Goal: Consume media (video, audio)

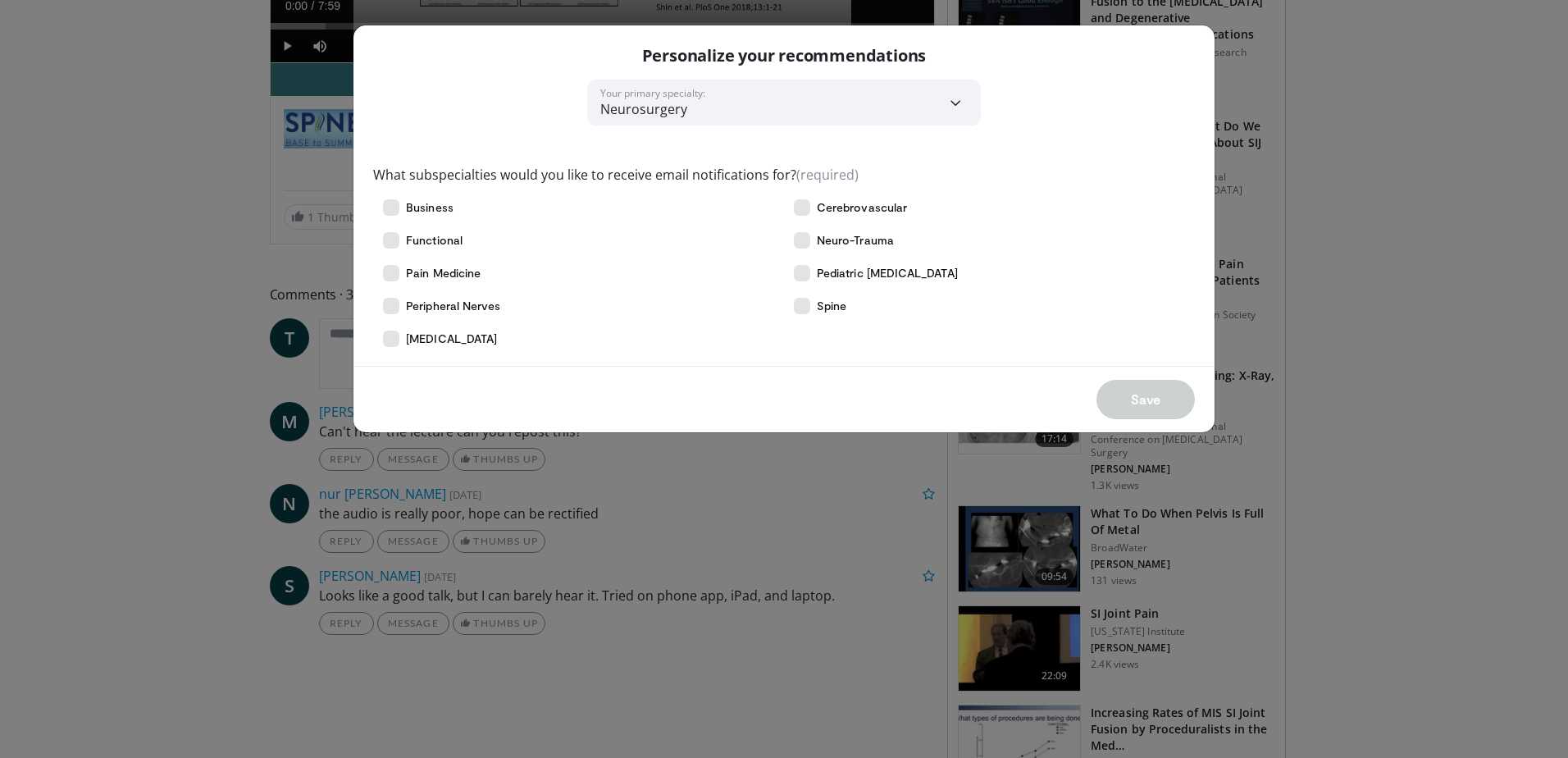
click at [120, 370] on div "**********" at bounding box center [784, 379] width 1568 height 758
click at [1132, 403] on div "Save" at bounding box center [784, 399] width 862 height 66
click at [800, 276] on icon at bounding box center [801, 273] width 17 height 17
click at [1344, 249] on div "**********" at bounding box center [784, 379] width 1568 height 758
click at [1090, 285] on label "Pediatric [MEDICAL_DATA]" at bounding box center [989, 273] width 411 height 33
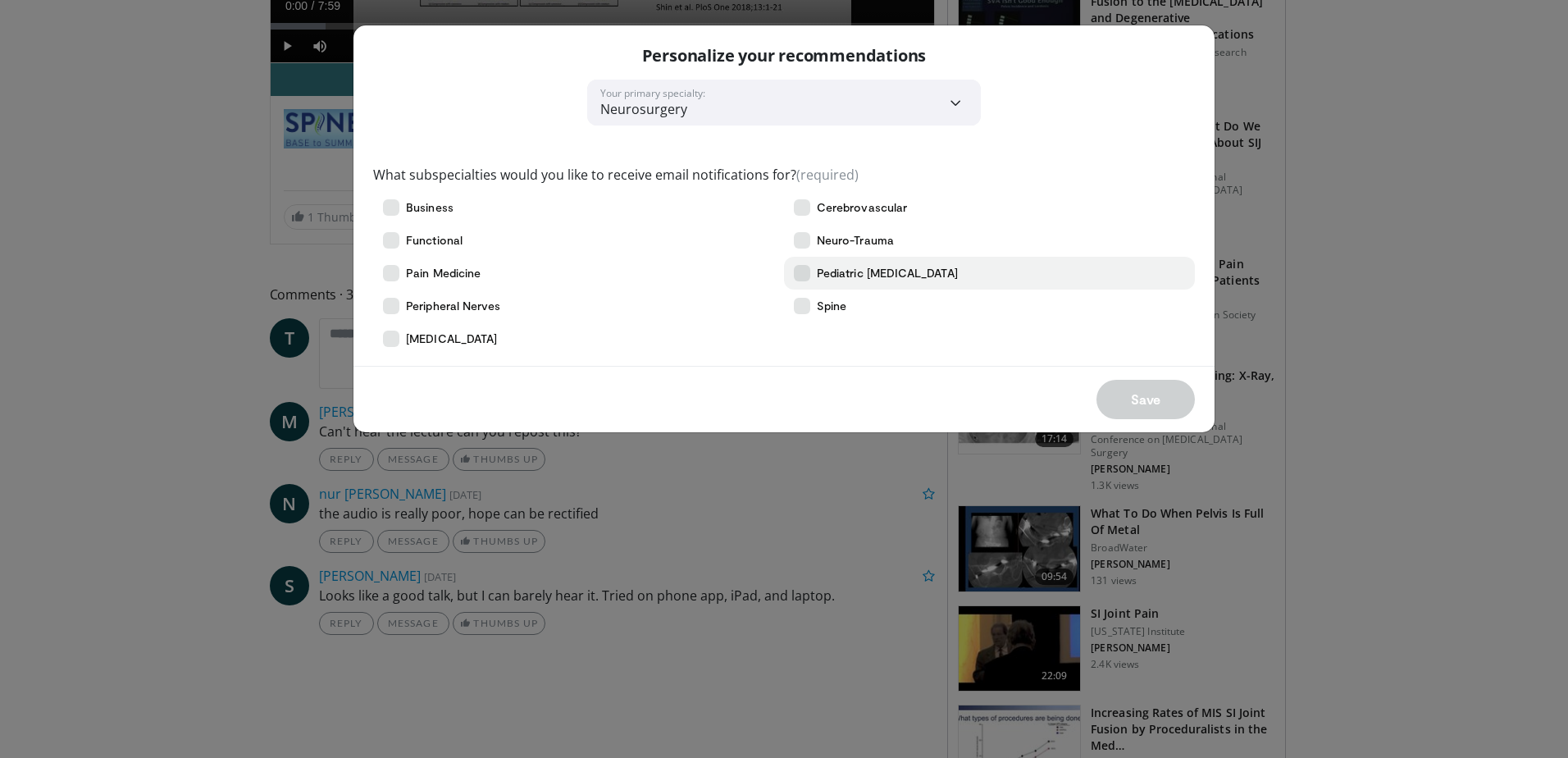
click at [849, 273] on span "Pediatric [MEDICAL_DATA]" at bounding box center [888, 273] width 141 height 17
click at [1136, 401] on button "Save" at bounding box center [1146, 399] width 99 height 39
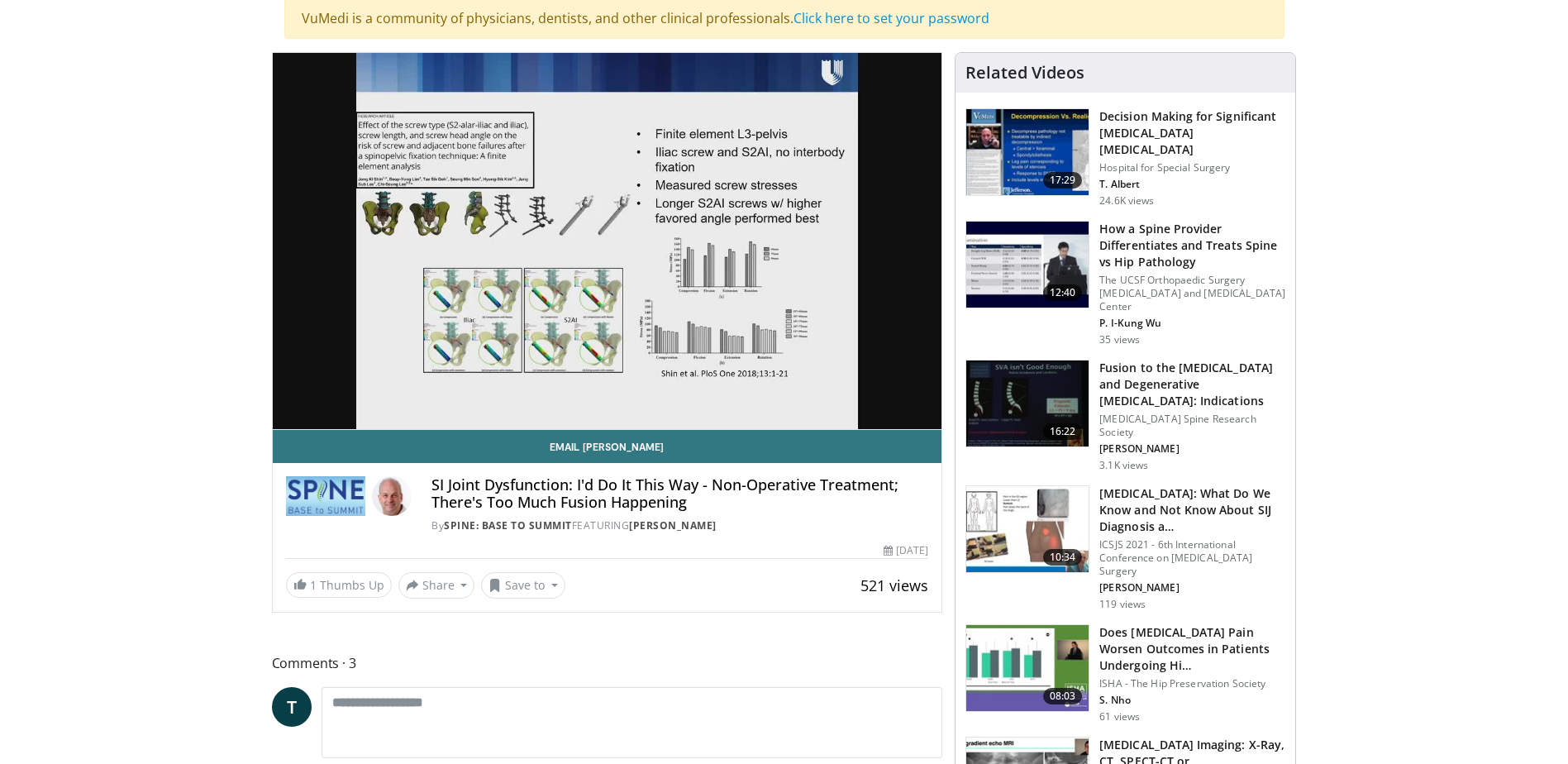
scroll to position [165, 0]
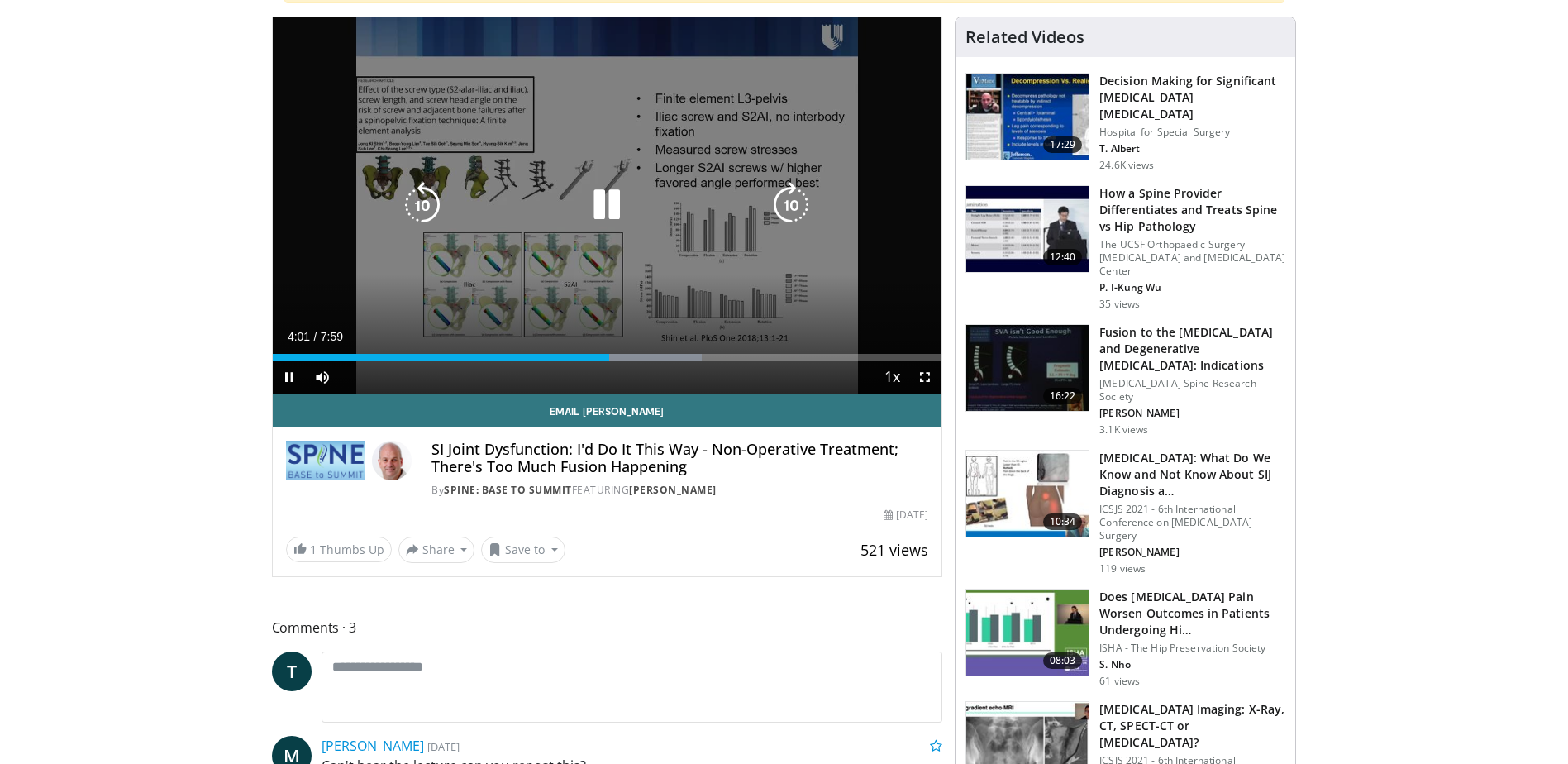
click at [784, 201] on icon "Video Player" at bounding box center [791, 205] width 47 height 47
click at [793, 199] on icon "Video Player" at bounding box center [791, 205] width 47 height 47
click at [793, 202] on icon "Video Player" at bounding box center [791, 205] width 47 height 47
